Goal: Task Accomplishment & Management: Complete application form

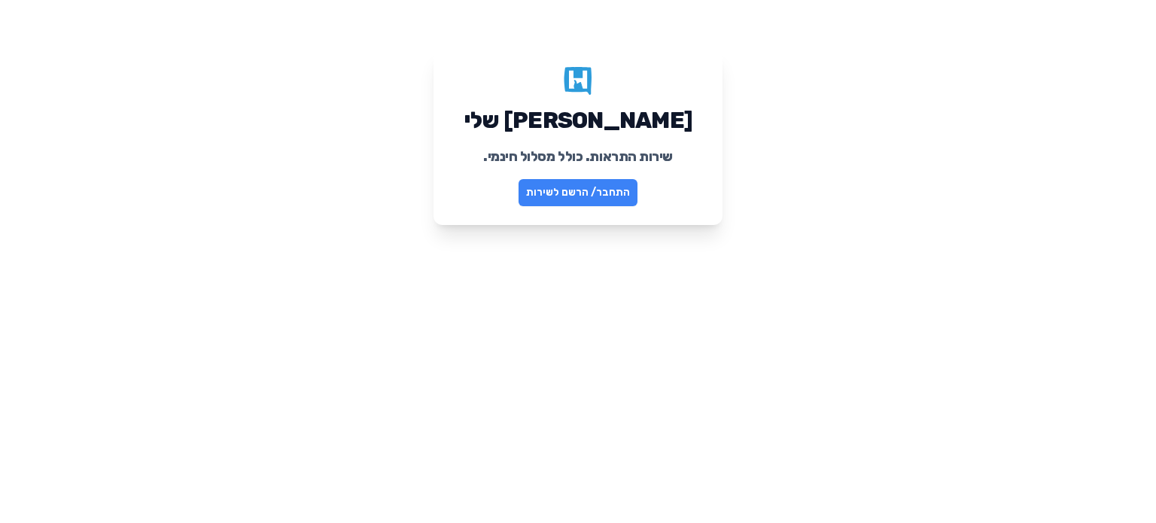
click at [608, 199] on link "התחבר/ הרשם לשירות" at bounding box center [577, 192] width 119 height 27
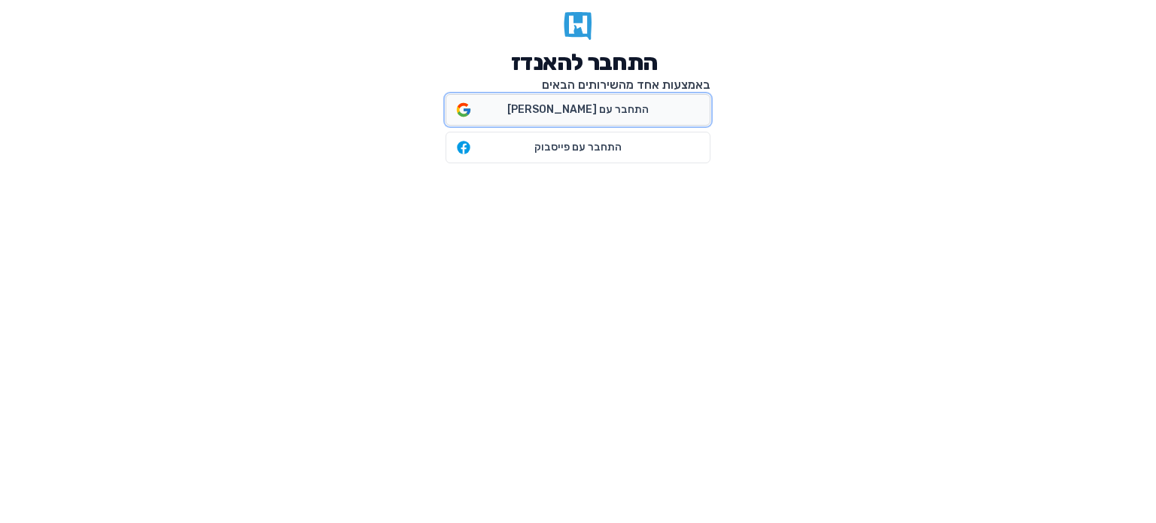
click at [568, 114] on span "התחבר עם גוגל" at bounding box center [577, 109] width 141 height 15
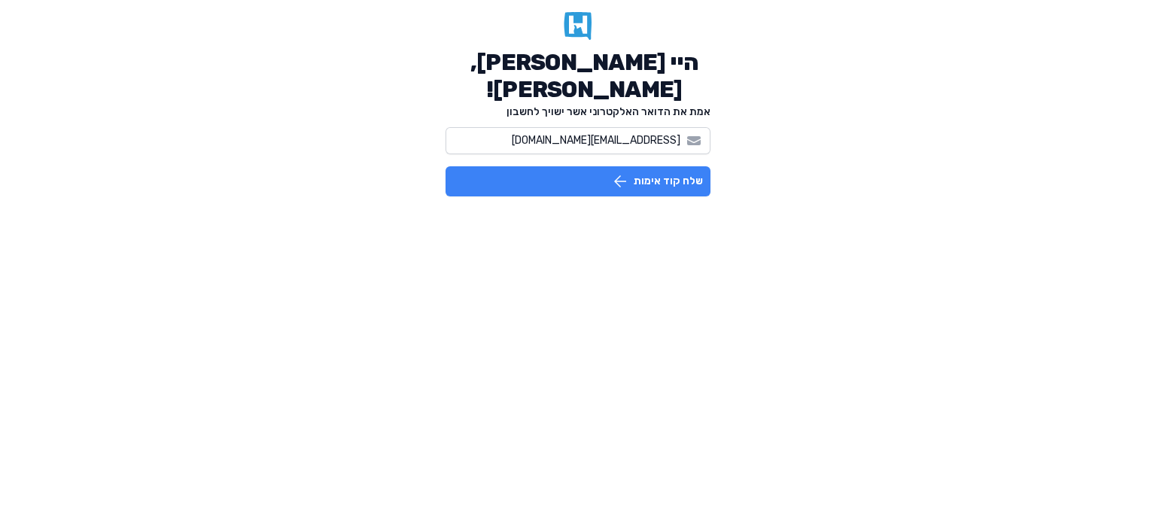
click at [581, 190] on button "שלח קוד אימות" at bounding box center [577, 181] width 265 height 30
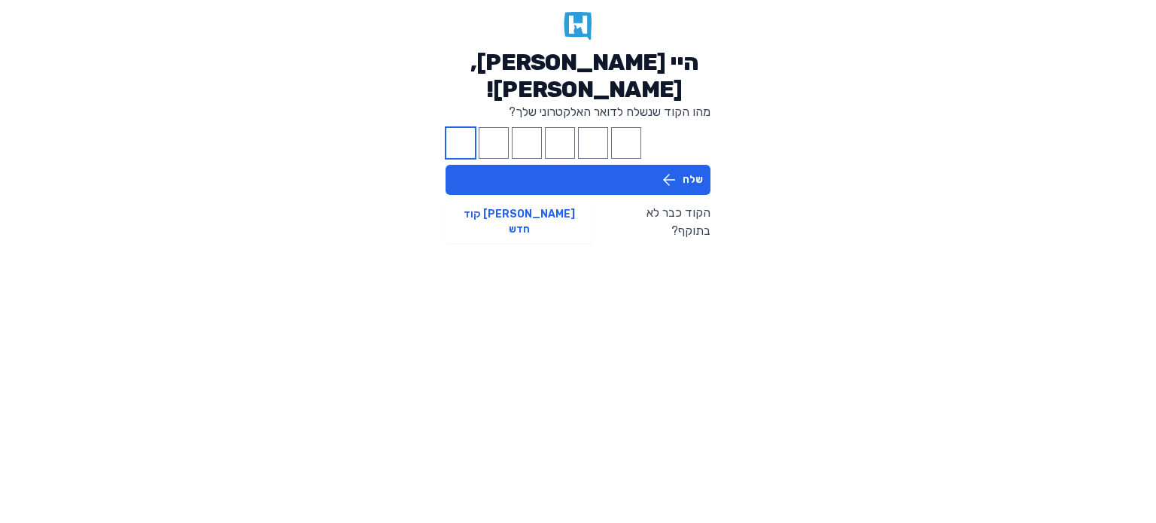
click at [465, 136] on input "Please enter OTP character 1" at bounding box center [460, 143] width 30 height 32
type input "2"
type input "5"
type input "9"
type input "3"
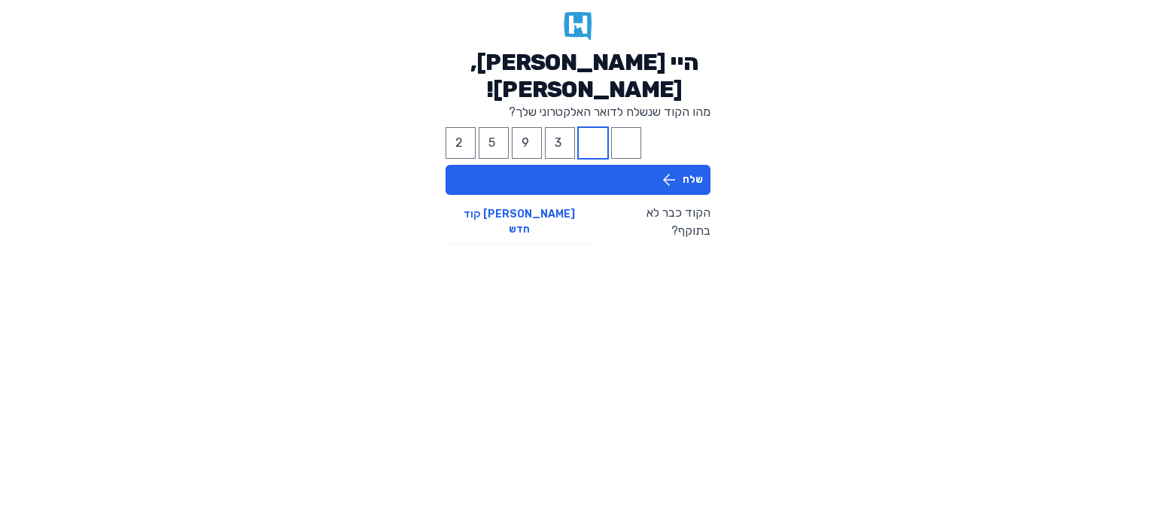
type input "7"
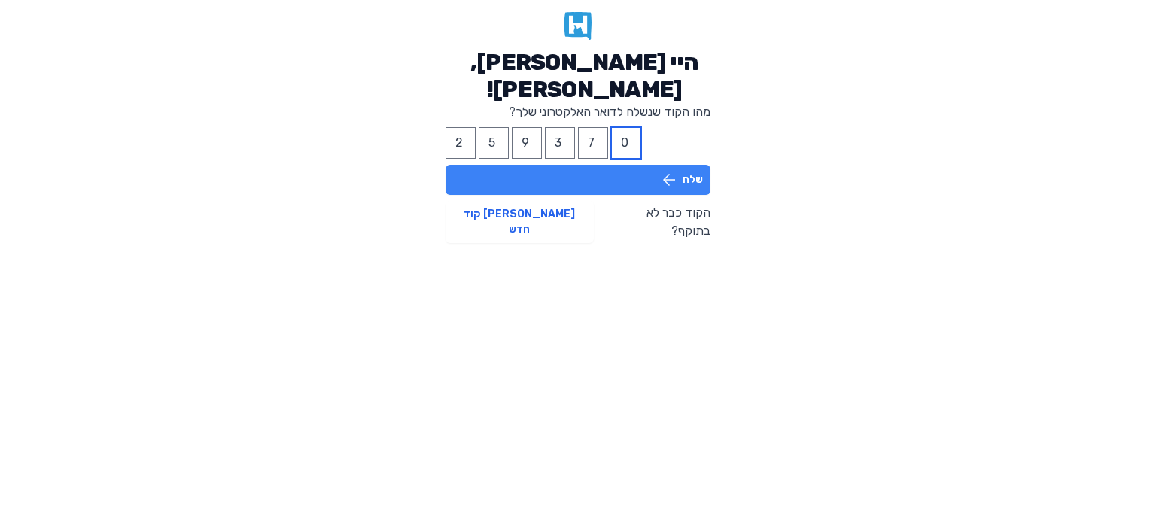
type input "0"
click at [552, 183] on button "שלח" at bounding box center [577, 180] width 265 height 30
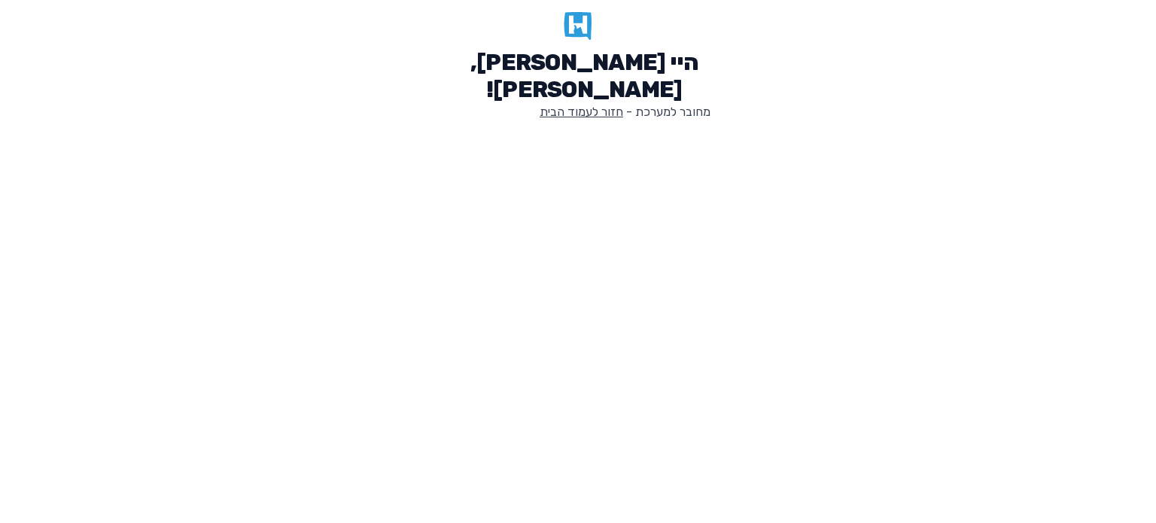
click at [573, 114] on link "חזור לעמוד הבית" at bounding box center [581, 112] width 84 height 14
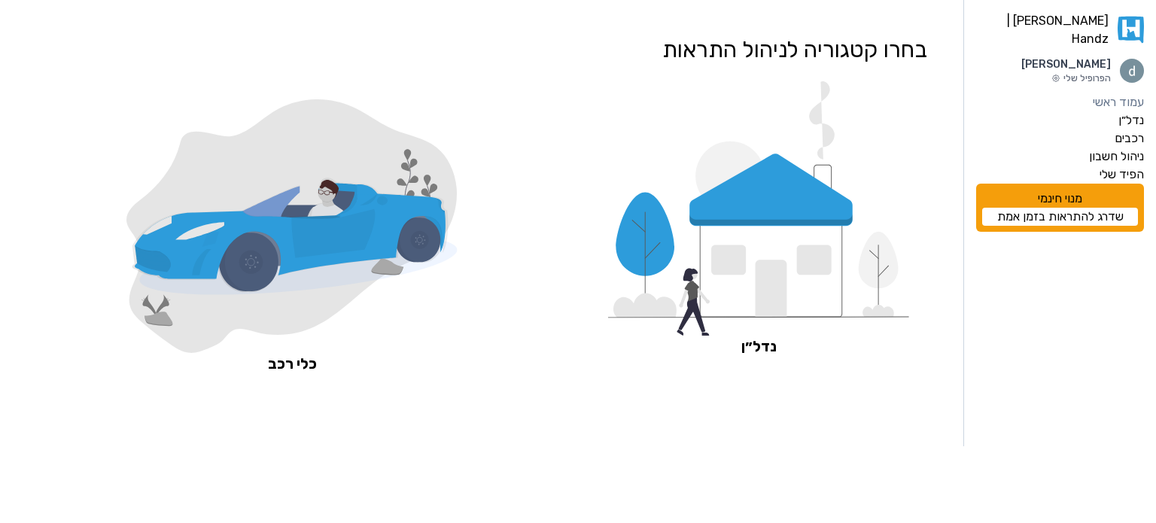
click at [782, 223] on icon at bounding box center [770, 220] width 163 height 12
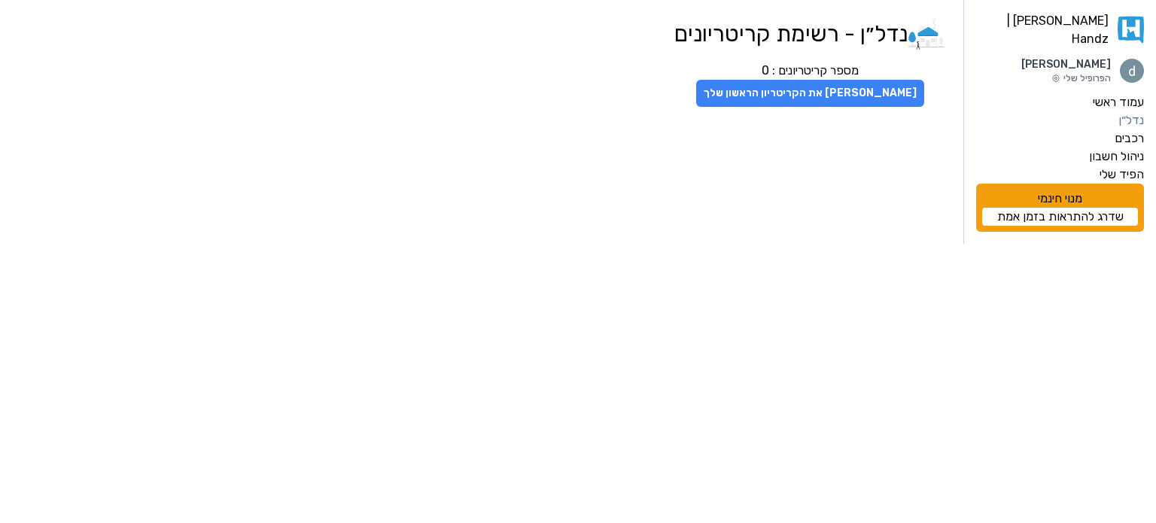
click at [797, 105] on button "צור את הקריטריון הראשון שלך" at bounding box center [810, 93] width 228 height 27
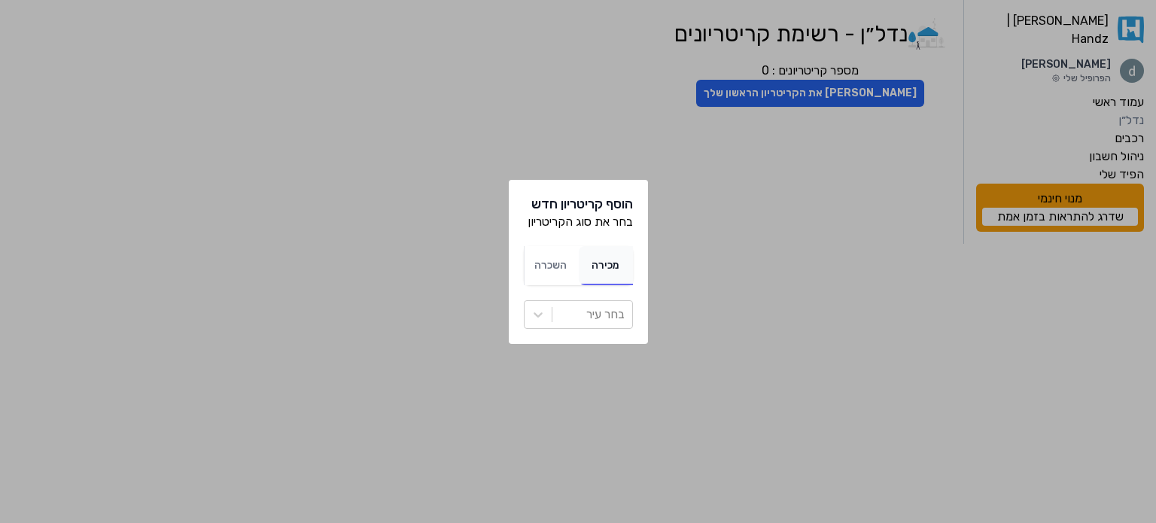
click at [606, 270] on span "מכירה" at bounding box center [605, 265] width 28 height 13
click at [602, 313] on div at bounding box center [592, 314] width 65 height 21
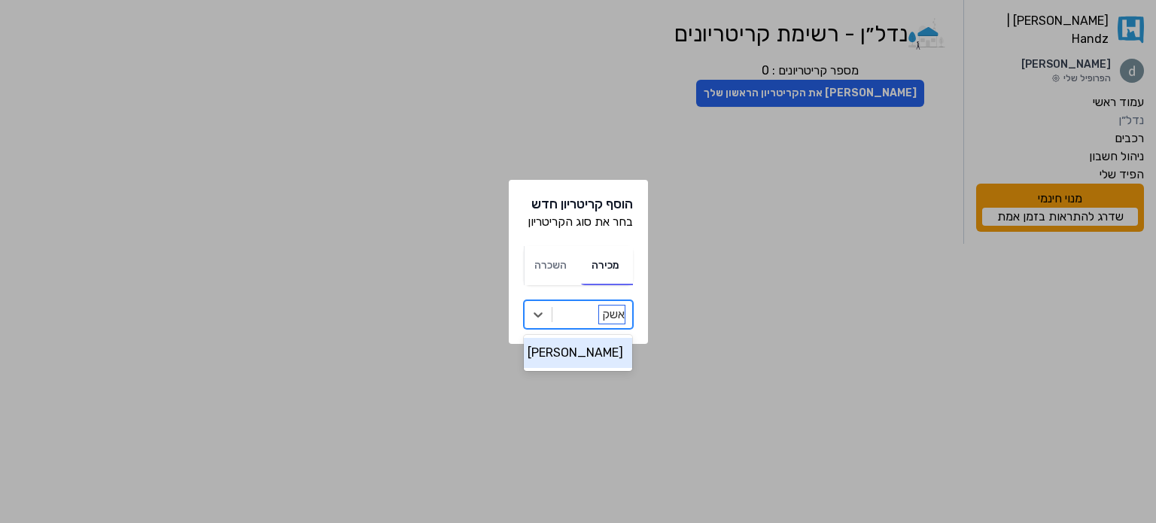
type input "אשקל"
click at [608, 348] on div "[PERSON_NAME]" at bounding box center [578, 353] width 108 height 30
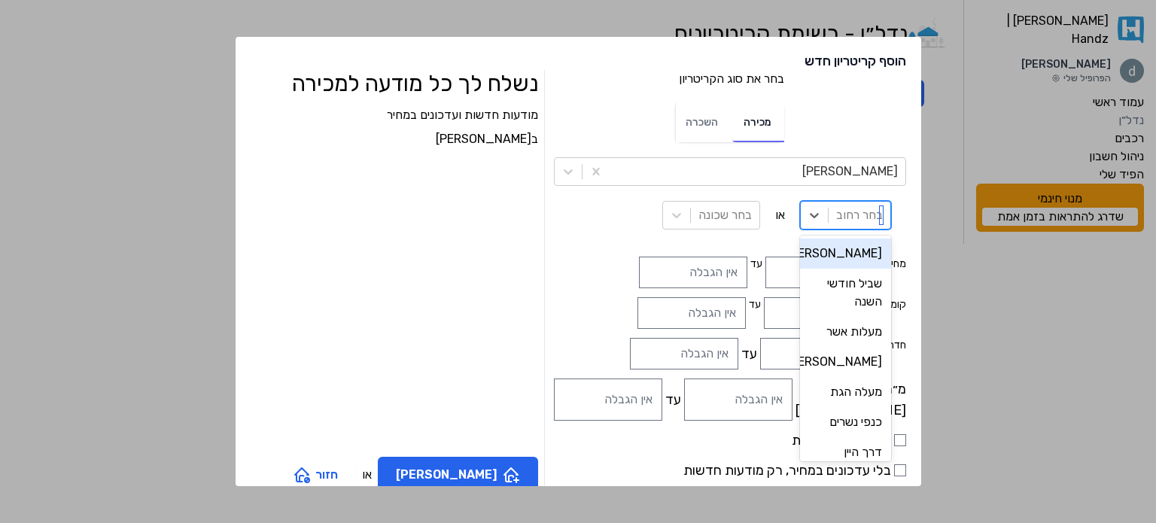
click at [836, 214] on div at bounding box center [859, 215] width 47 height 21
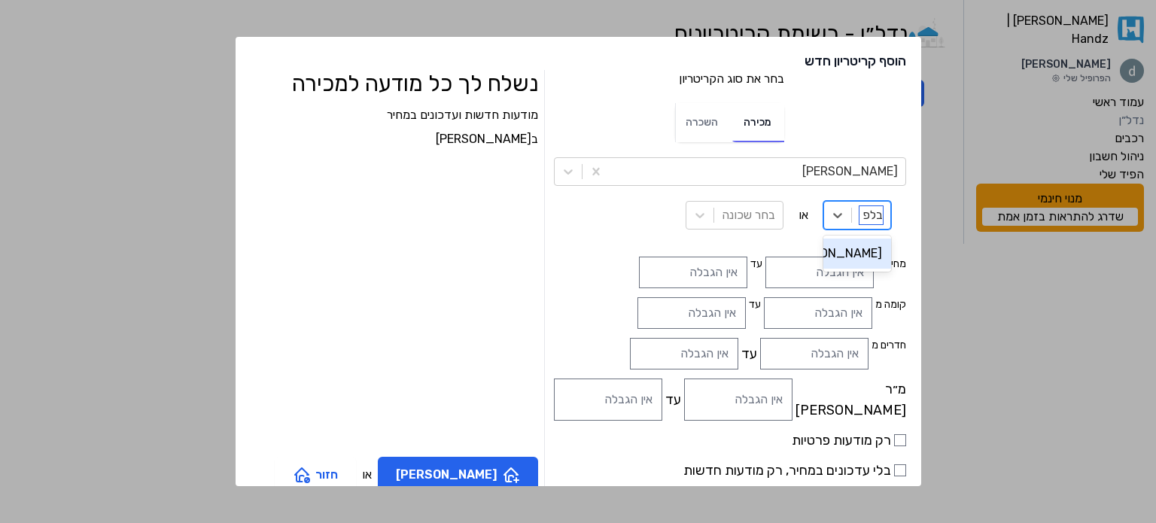
type input "בלפו"
click at [826, 261] on div "[PERSON_NAME]" at bounding box center [855, 253] width 71 height 30
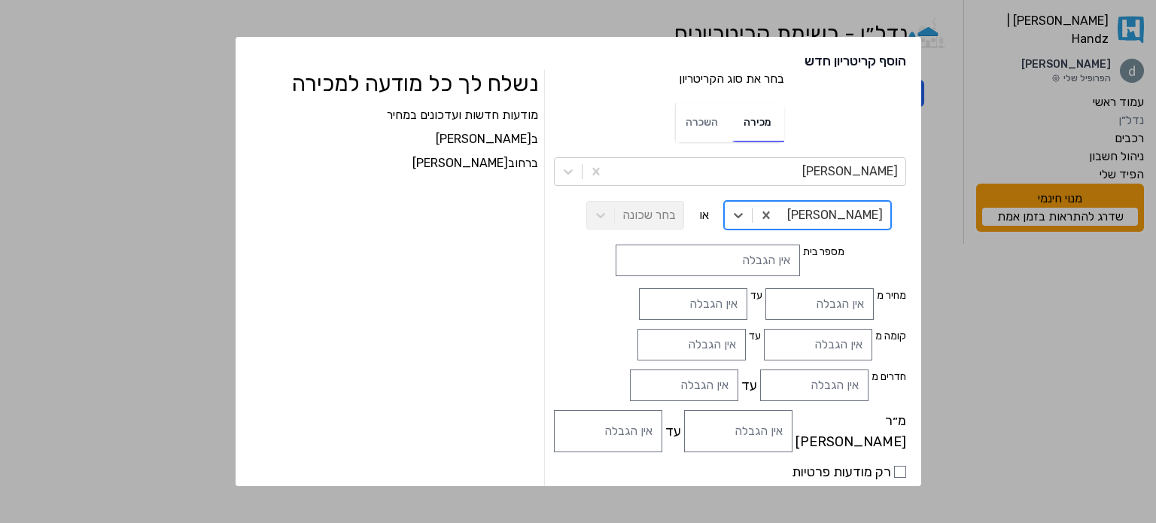
click at [682, 225] on div "בחר שכונה" at bounding box center [635, 215] width 98 height 29
click at [613, 219] on div "בחר שכונה" at bounding box center [635, 215] width 98 height 29
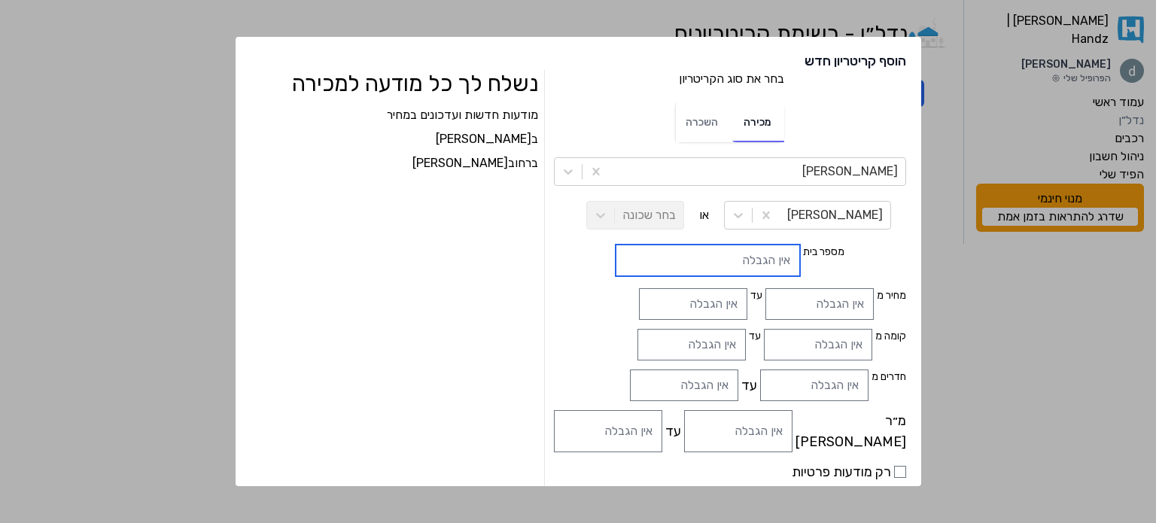
click at [734, 276] on input "מספר בית" at bounding box center [707, 261] width 184 height 32
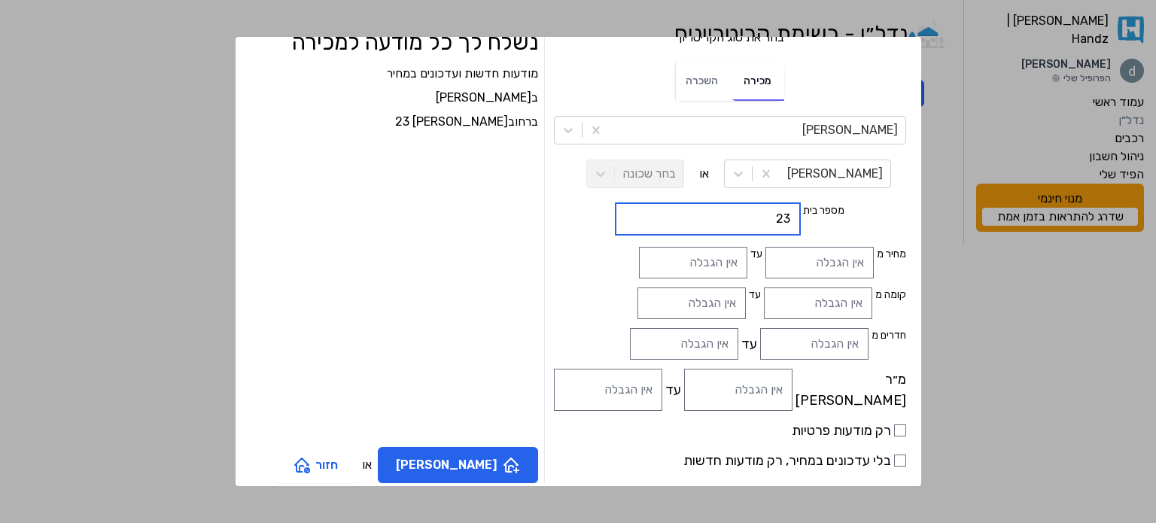
scroll to position [63, 0]
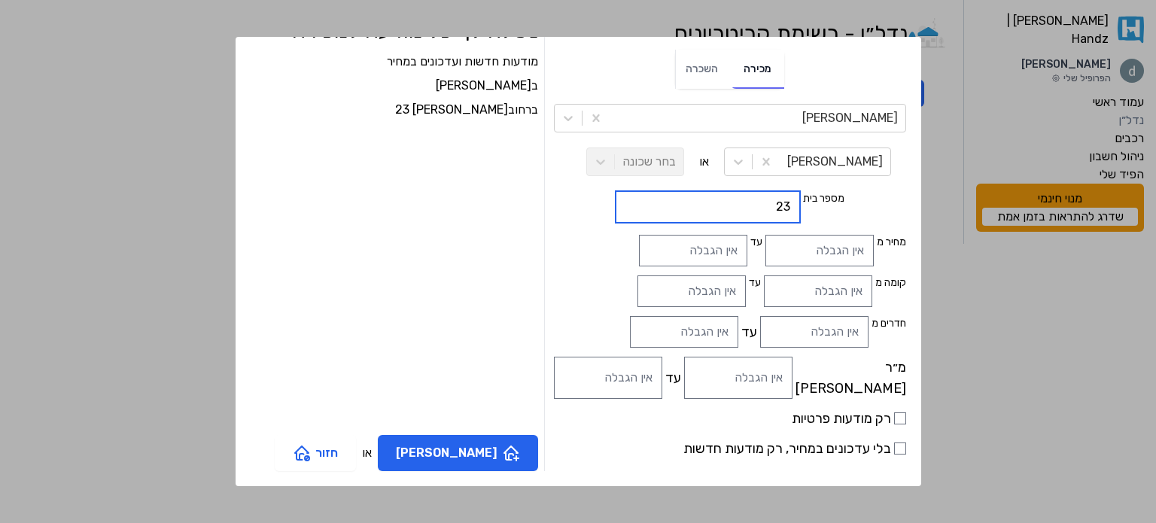
type input "23"
click at [894, 422] on input "רק מודעות פרטיות" at bounding box center [900, 418] width 12 height 12
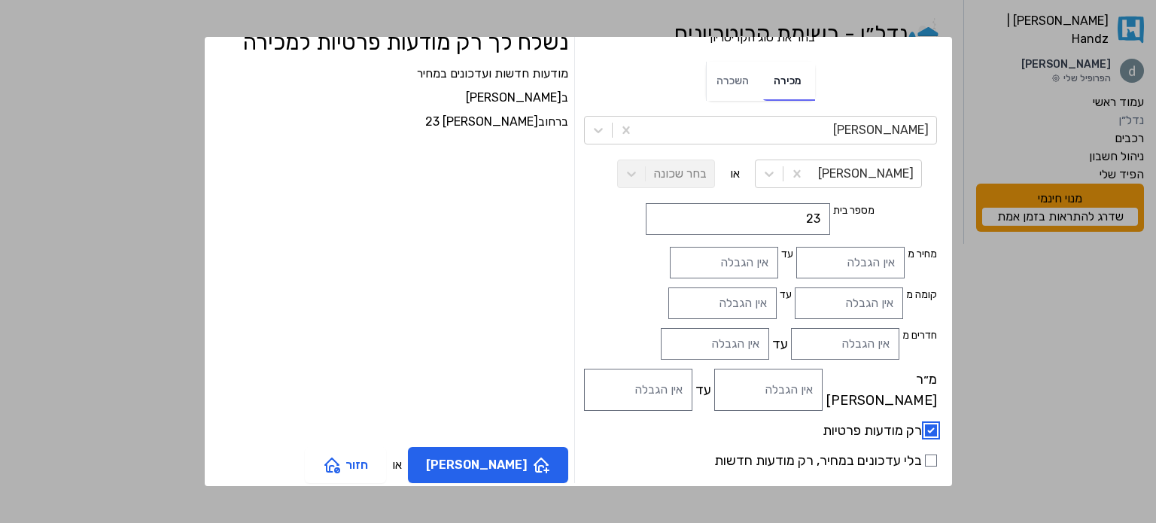
click at [925, 424] on input "רק מודעות פרטיות" at bounding box center [931, 430] width 12 height 12
checkbox input "false"
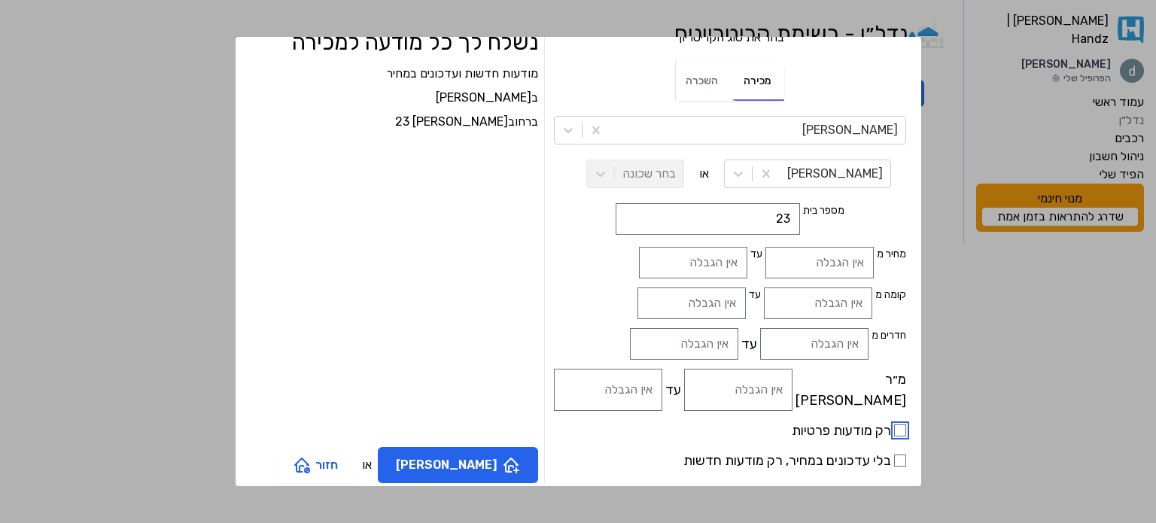
scroll to position [63, 0]
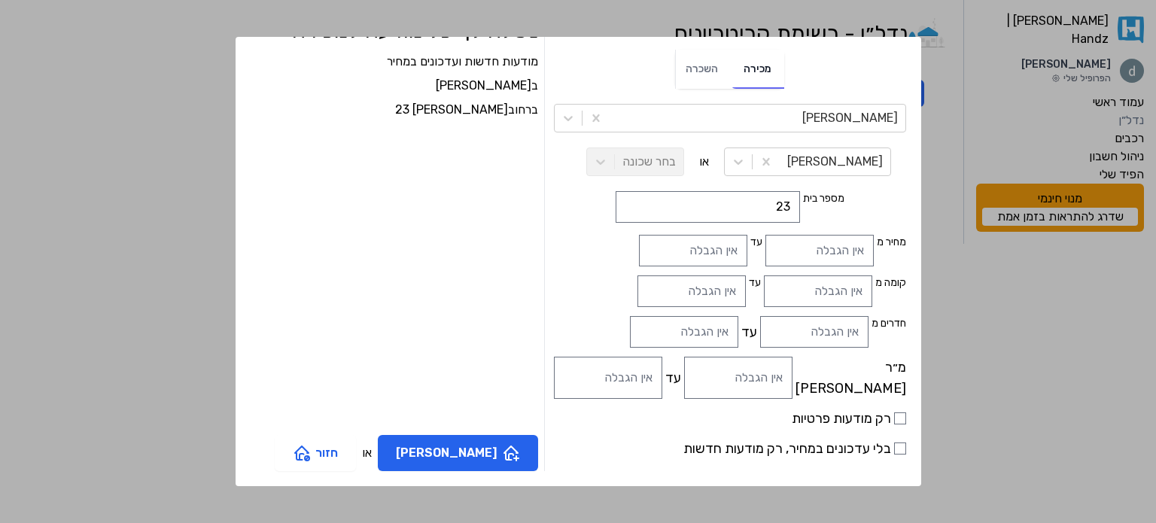
click at [834, 219] on form "בחר את סוג הקריטריון בחר את סוג הקריטריון מכירה השכרה אשקלון בלפור או בחר שכונה…" at bounding box center [730, 244] width 352 height 454
click at [499, 456] on button "צור קריטריון" at bounding box center [458, 453] width 160 height 36
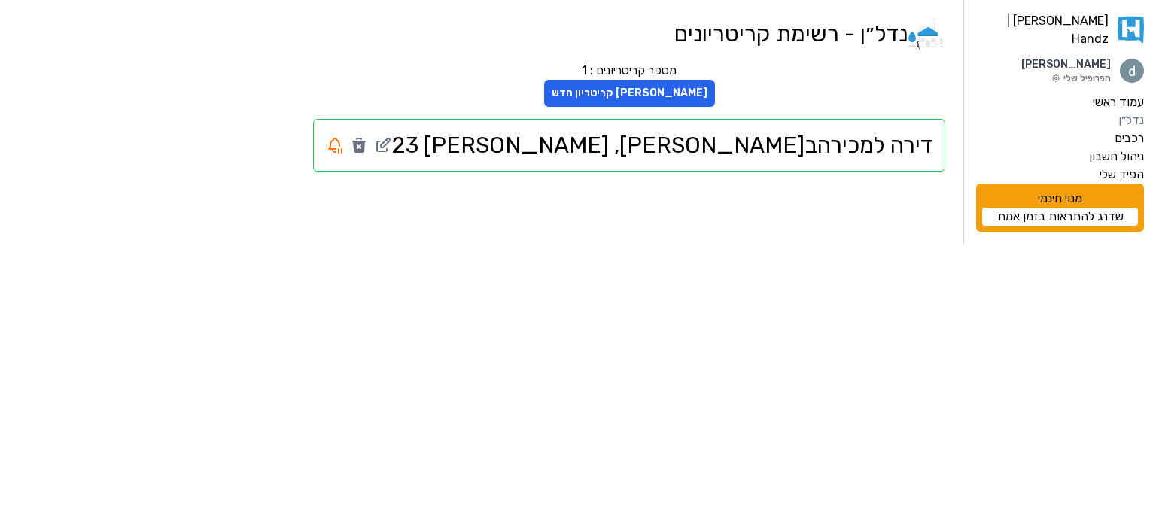
click at [1124, 29] on icon at bounding box center [1130, 30] width 26 height 28
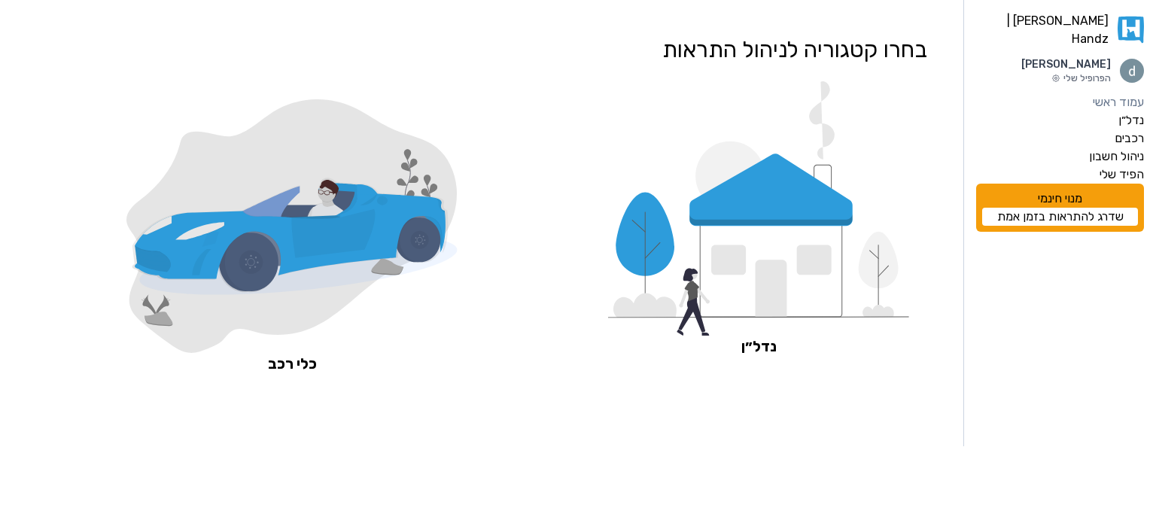
click at [757, 229] on icon at bounding box center [771, 267] width 143 height 99
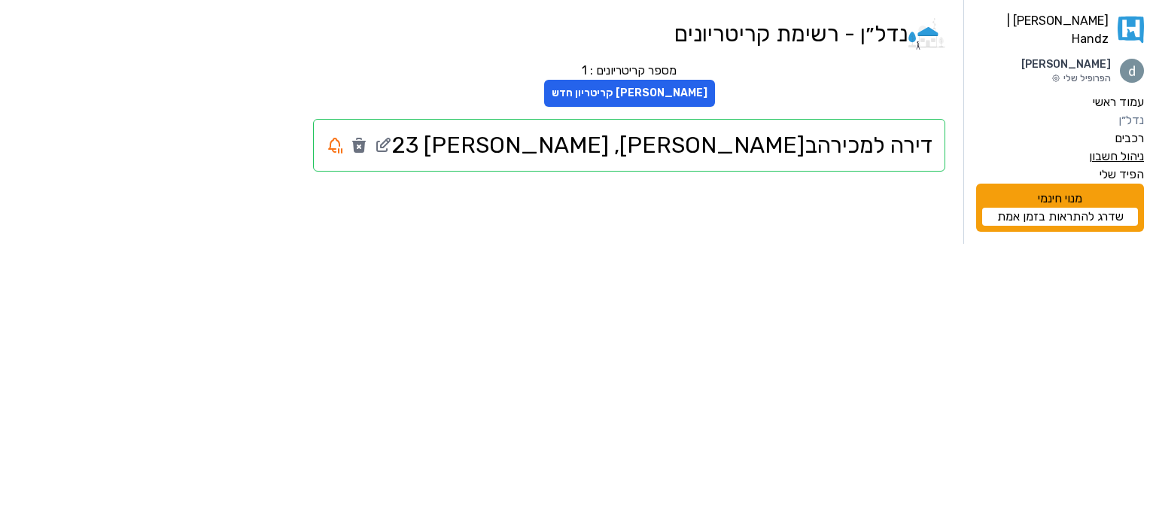
click at [1089, 147] on label "ניהול חשבון" at bounding box center [1116, 156] width 55 height 18
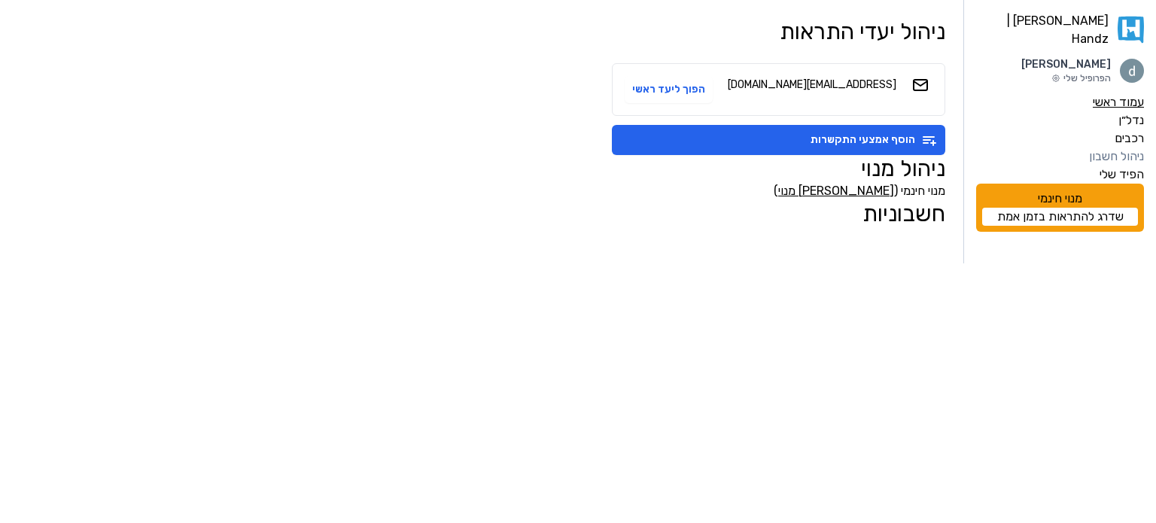
click at [1095, 93] on label "עמוד ראשי" at bounding box center [1117, 102] width 51 height 18
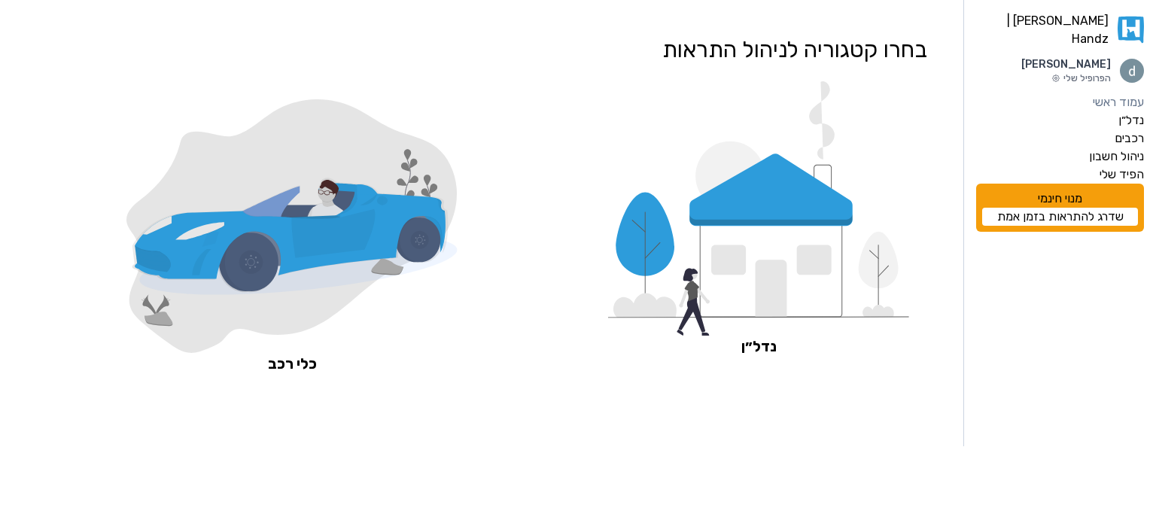
click at [851, 225] on icon at bounding box center [758, 208] width 301 height 254
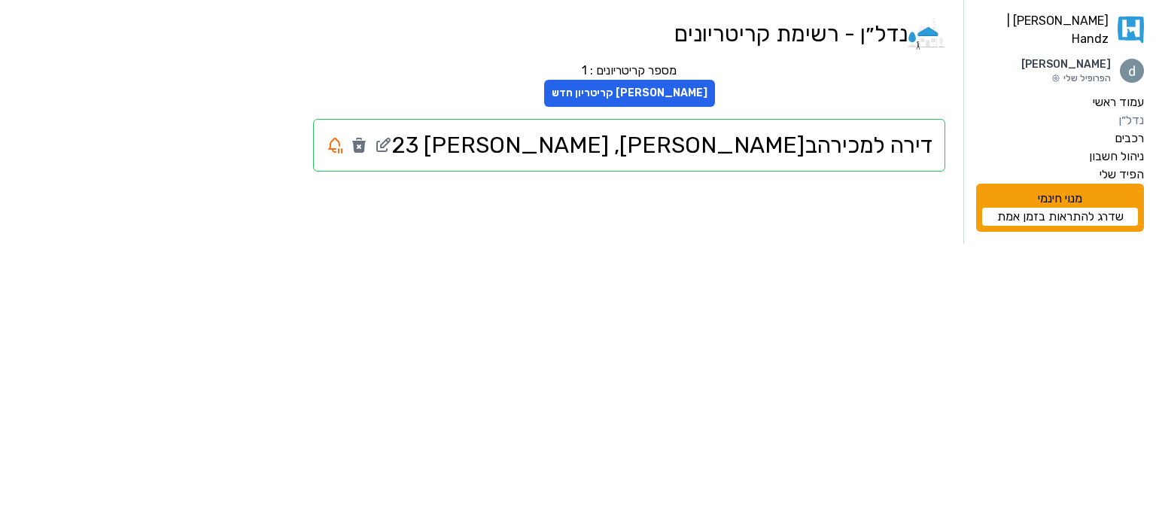
click at [773, 148] on h2 "דירה למכירה ב אשקלון , בלפור 23" at bounding box center [629, 145] width 606 height 27
click at [852, 241] on html "האנדז | Handz diana koren הפרופיל שלי עמוד ראשי נדל״ן רכבים ניהול חשבון הפיד של…" at bounding box center [578, 122] width 1156 height 244
click at [345, 235] on div "האנדז | Handz diana koren הפרופיל שלי עמוד ראשי נדל״ן רכבים ניהול חשבון הפיד של…" at bounding box center [578, 122] width 1156 height 244
